Goal: Navigation & Orientation: Find specific page/section

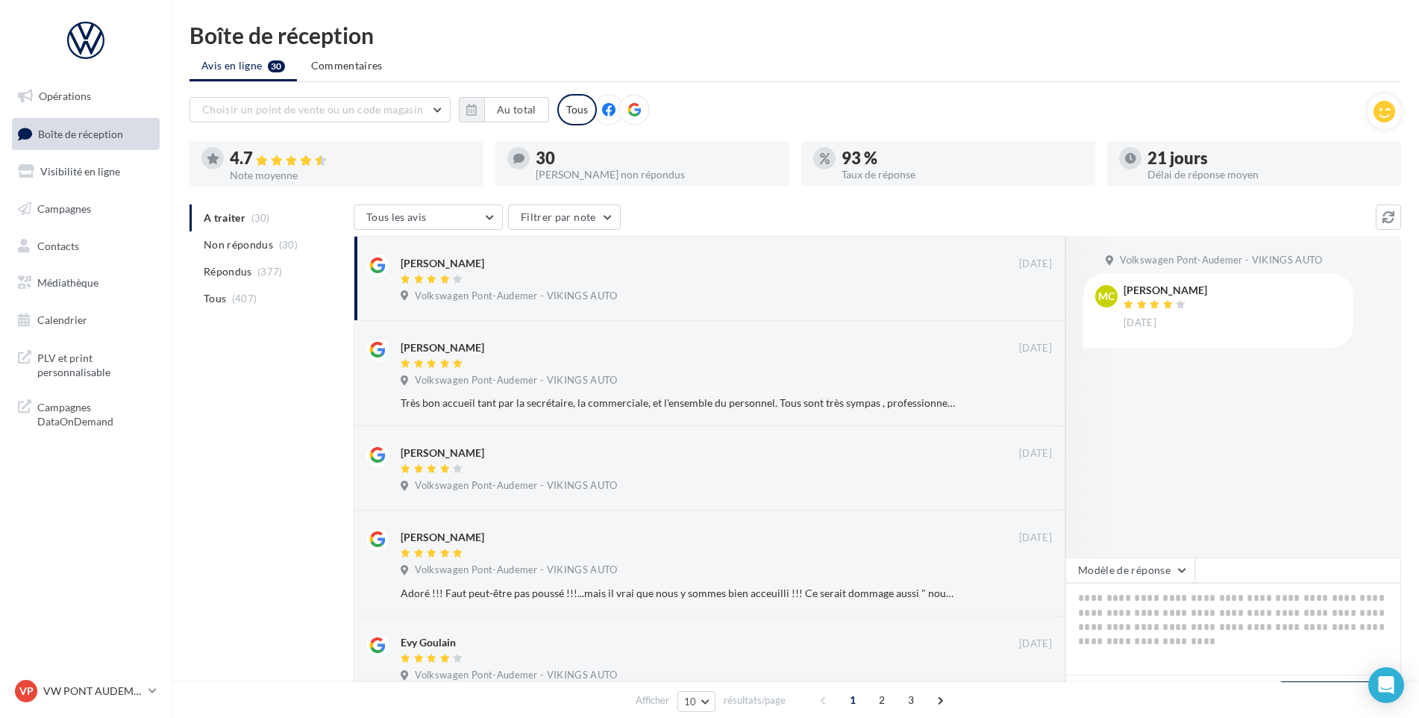
click at [90, 680] on div "VP VW PONT AUDEMER vw-pon-vau" at bounding box center [79, 691] width 128 height 22
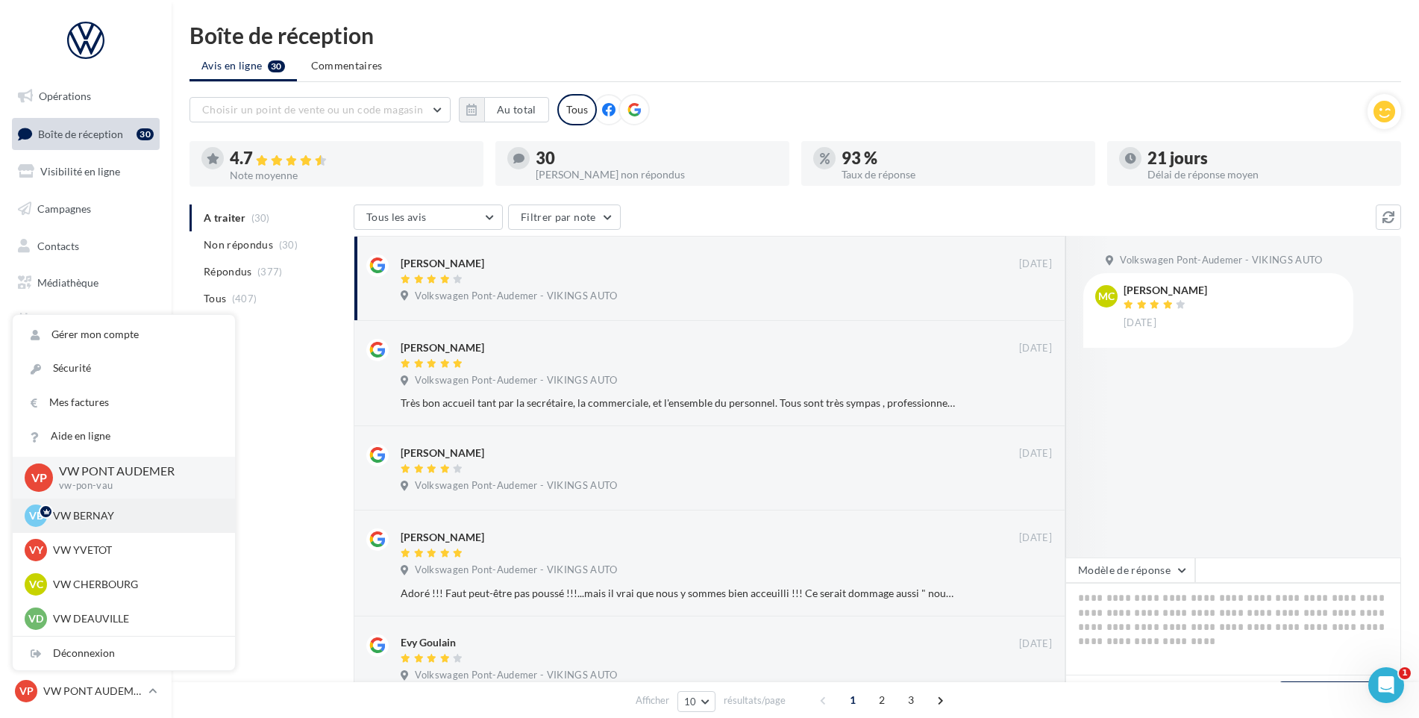
scroll to position [224, 0]
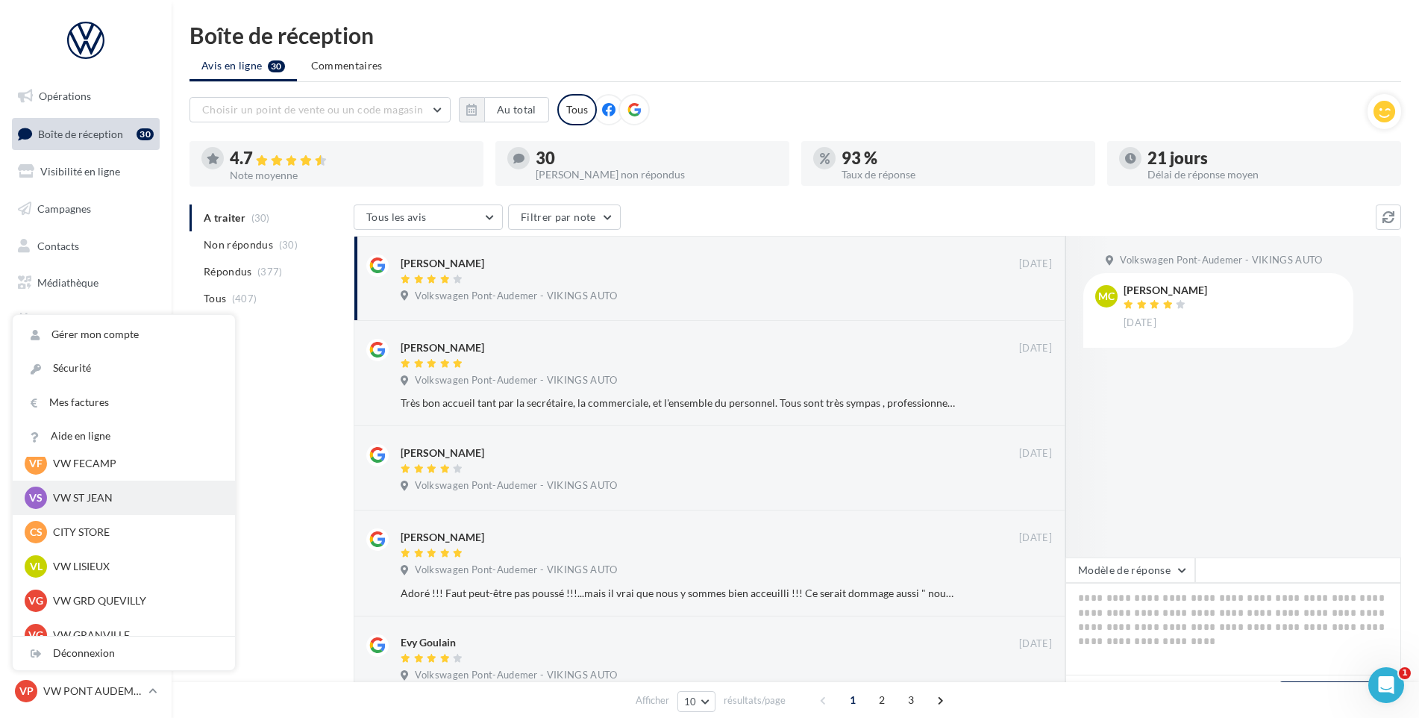
click at [113, 512] on div "VS VW ST JEAN vw-stj-vau" at bounding box center [124, 497] width 222 height 34
click at [116, 503] on p "VW ST JEAN" at bounding box center [135, 497] width 164 height 15
